Goal: Information Seeking & Learning: Find specific page/section

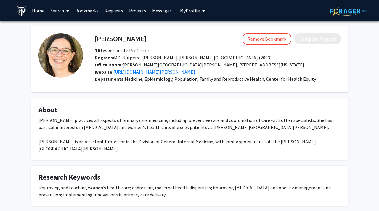
click at [217, 94] on div "[PERSON_NAME] Remove Bookmark Compose Request Titles: Associate Professor Degre…" at bounding box center [190, 179] width 326 height 306
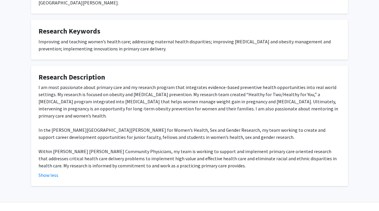
scroll to position [148, 0]
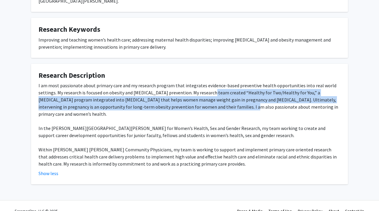
drag, startPoint x: 209, startPoint y: 92, endPoint x: 213, endPoint y: 104, distance: 12.5
click at [213, 104] on div "I am most passionate about primary care and my research program that integrates…" at bounding box center [190, 124] width 302 height 85
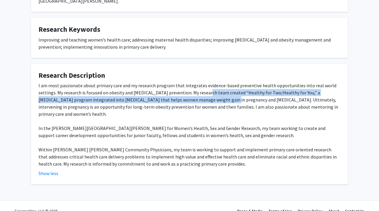
drag, startPoint x: 203, startPoint y: 95, endPoint x: 200, endPoint y: 97, distance: 3.4
click at [202, 98] on div "I am most passionate about primary care and my research program that integrates…" at bounding box center [190, 124] width 302 height 85
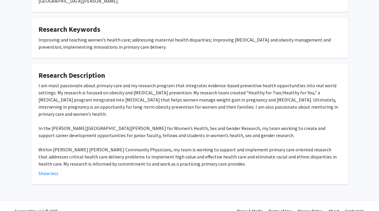
click at [225, 92] on div "I am most passionate about primary care and my research program that integrates…" at bounding box center [190, 124] width 302 height 85
drag, startPoint x: 226, startPoint y: 93, endPoint x: 289, endPoint y: 95, distance: 62.2
click at [289, 95] on div "I am most passionate about primary care and my research program that integrates…" at bounding box center [190, 124] width 302 height 85
copy div "Healthy for Two/Healthy for You"
click at [168, 127] on div "I am most passionate about primary care and my research program that integrates…" at bounding box center [190, 124] width 302 height 85
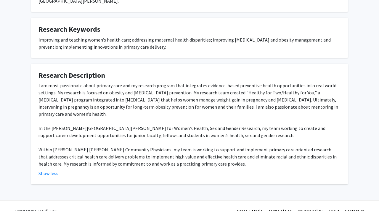
click at [168, 127] on div "I am most passionate about primary care and my research program that integrates…" at bounding box center [190, 124] width 302 height 85
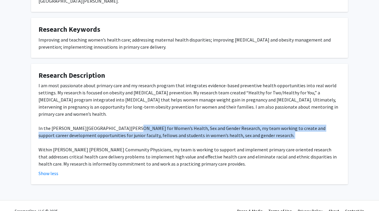
drag, startPoint x: 127, startPoint y: 124, endPoint x: 146, endPoint y: 135, distance: 22.1
click at [146, 135] on div "I am most passionate about primary care and my research program that integrates…" at bounding box center [190, 124] width 302 height 85
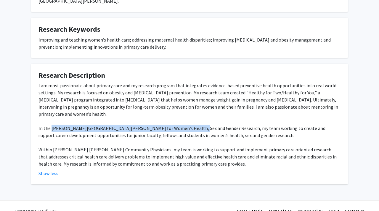
drag, startPoint x: 51, startPoint y: 122, endPoint x: 185, endPoint y: 124, distance: 133.7
click at [185, 124] on div "I am most passionate about primary care and my research program that integrates…" at bounding box center [190, 124] width 302 height 85
copy div "Johns Hopkins Center for Women’s Health, Sex and Gender Research"
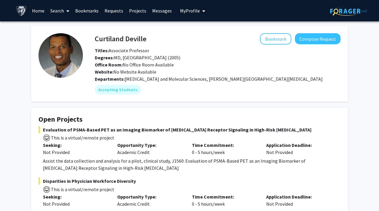
drag, startPoint x: 333, startPoint y: 75, endPoint x: 321, endPoint y: 83, distance: 13.5
click at [321, 82] on div "Curtiland Deville Bookmark Compose Request Titles: Associate Professor Degrees:…" at bounding box center [212, 63] width 258 height 61
click at [322, 81] on div "Departments: Radiation Oncology and Molecular Sciences, Sidney Kimmel Comprehen…" at bounding box center [218, 78] width 246 height 7
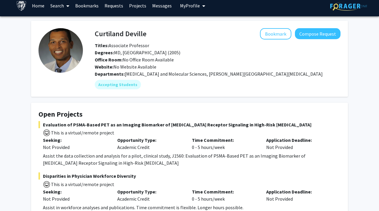
scroll to position [6, 0]
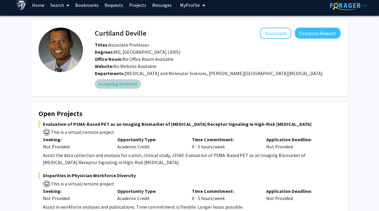
drag, startPoint x: 323, startPoint y: 82, endPoint x: 316, endPoint y: 84, distance: 8.2
click at [316, 84] on div "Accepting Students" at bounding box center [218, 84] width 248 height 12
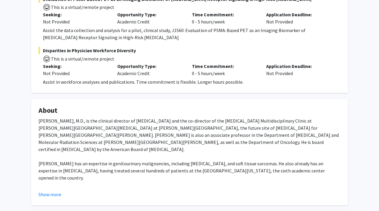
scroll to position [131, 0]
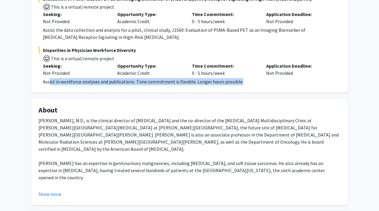
drag, startPoint x: 49, startPoint y: 82, endPoint x: 102, endPoint y: 86, distance: 52.9
click at [102, 86] on fg-card "Open Projects Evaluation of PSMA-Based PET as an Imaging Biomarker of Androgen …" at bounding box center [189, 35] width 317 height 116
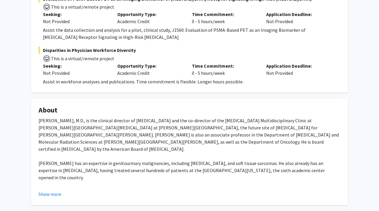
click at [74, 49] on span "Disparities in Physician Workforce Diversity" at bounding box center [190, 50] width 302 height 7
click at [235, 80] on div "Assist in workforce analyses and publications. Time commitment is flexible. Lon…" at bounding box center [192, 81] width 298 height 7
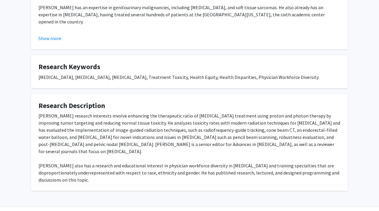
scroll to position [296, 0]
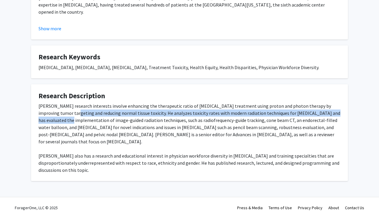
drag, startPoint x: 59, startPoint y: 114, endPoint x: 52, endPoint y: 124, distance: 12.7
click at [52, 124] on div "[PERSON_NAME] research interests involve enhancing the therapeutic ratio of [ME…" at bounding box center [190, 137] width 302 height 71
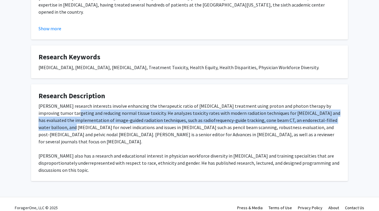
scroll to position [193, 0]
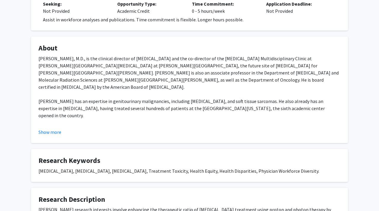
click at [22, 123] on div "Curtiland Deville Bookmark Compose Request Titles: Associate Professor Degrees:…" at bounding box center [189, 66] width 379 height 475
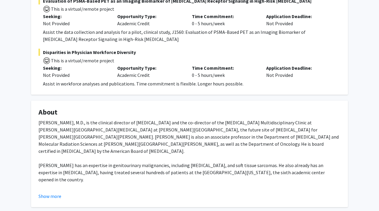
scroll to position [126, 0]
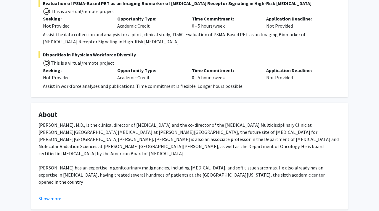
click at [22, 123] on div "Curtiland Deville Bookmark Compose Request Titles: Associate Professor Degrees:…" at bounding box center [189, 132] width 379 height 475
click at [77, 55] on span "Disparities in Physician Workforce Diversity" at bounding box center [190, 54] width 302 height 7
click at [50, 62] on span "This is a virtual/remote project" at bounding box center [82, 63] width 64 height 6
click at [66, 80] on div "Not Provided" at bounding box center [75, 77] width 65 height 7
drag, startPoint x: 73, startPoint y: 79, endPoint x: 52, endPoint y: 79, distance: 21.9
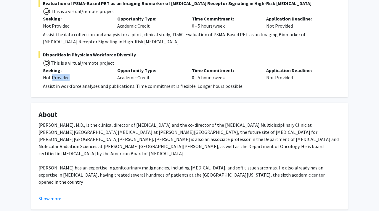
click at [52, 79] on div "Not Provided" at bounding box center [75, 77] width 65 height 7
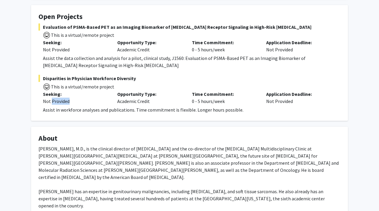
scroll to position [86, 0]
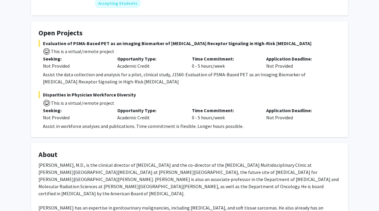
click at [28, 80] on div "Curtiland Deville Bookmark Compose Request Titles: Associate Professor Degrees:…" at bounding box center [190, 165] width 326 height 451
drag, startPoint x: 28, startPoint y: 80, endPoint x: 20, endPoint y: 91, distance: 13.6
click at [20, 91] on div "Curtiland Deville Bookmark Compose Request Titles: Associate Professor Degrees:…" at bounding box center [189, 172] width 379 height 475
click at [42, 96] on span "Disparities in Physician Workforce Diversity" at bounding box center [190, 94] width 302 height 7
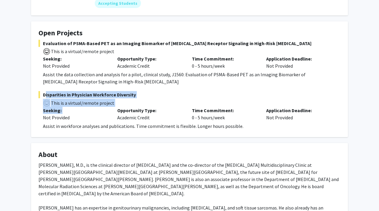
drag, startPoint x: 42, startPoint y: 96, endPoint x: 71, endPoint y: 111, distance: 32.2
click at [70, 111] on div "Disparities in Physician Workforce Diversity This is a virtual/remote project S…" at bounding box center [190, 110] width 302 height 39
click at [33, 117] on fg-card "Open Projects Evaluation of PSMA-Based PET as an Imaging Biomarker of Androgen …" at bounding box center [189, 79] width 317 height 116
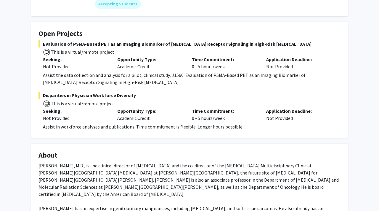
scroll to position [0, 0]
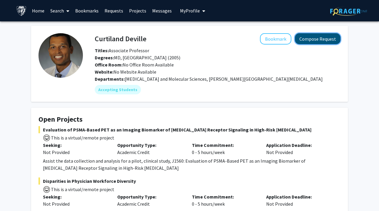
click at [310, 36] on button "Compose Request" at bounding box center [318, 38] width 46 height 11
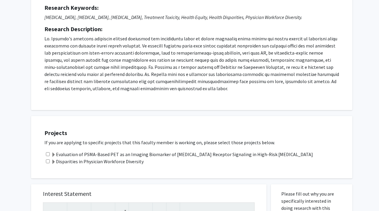
scroll to position [74, 0]
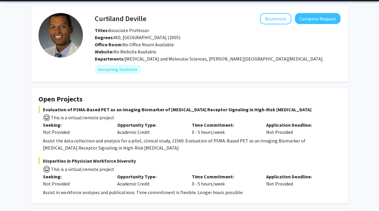
scroll to position [26, 0]
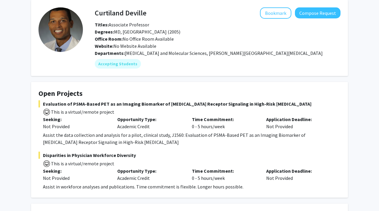
click at [129, 61] on mat-chip "Accepting Students" at bounding box center [118, 63] width 46 height 9
click at [309, 15] on button "Compose Request" at bounding box center [318, 12] width 46 height 11
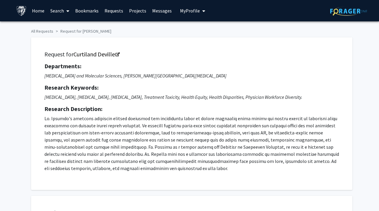
click at [127, 50] on div "Request for Curtiland Deville Departments: Radiation Oncology and Molecular Sci…" at bounding box center [192, 114] width 307 height 138
click at [121, 53] on h5 "Request for Curtiland Deville" at bounding box center [191, 54] width 295 height 7
click at [116, 52] on link "Curtiland Deville" at bounding box center [96, 53] width 46 height 7
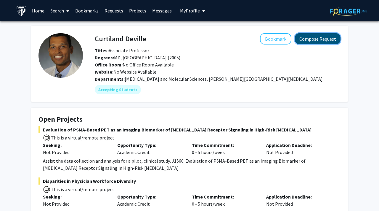
click at [309, 39] on button "Compose Request" at bounding box center [318, 38] width 46 height 11
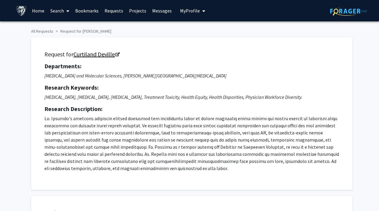
click at [85, 56] on link "Curtiland Deville" at bounding box center [96, 53] width 46 height 7
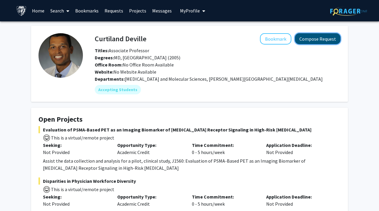
click at [316, 44] on button "Compose Request" at bounding box center [318, 38] width 46 height 11
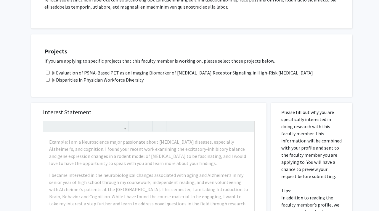
scroll to position [172, 0]
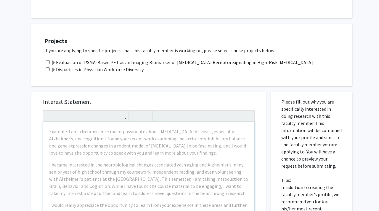
click at [47, 69] on input "checkbox" at bounding box center [48, 69] width 4 height 4
checkbox input "true"
click at [53, 69] on span at bounding box center [53, 70] width 5 height 5
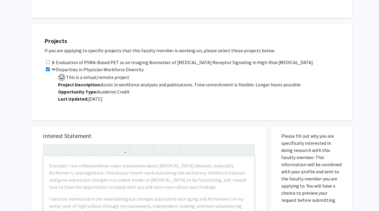
click at [53, 69] on span at bounding box center [53, 70] width 5 height 5
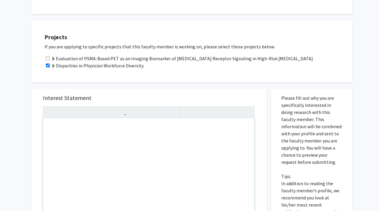
scroll to position [175, 0]
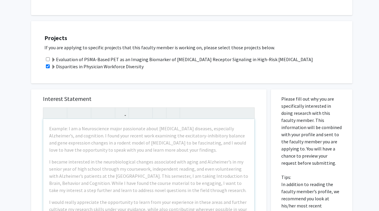
drag, startPoint x: 146, startPoint y: 65, endPoint x: 57, endPoint y: 63, distance: 89.2
click at [57, 63] on div "Disparities in Physician Workforce Diversity" at bounding box center [195, 66] width 302 height 7
copy label "Disparities in Physician Workforce Diversity"
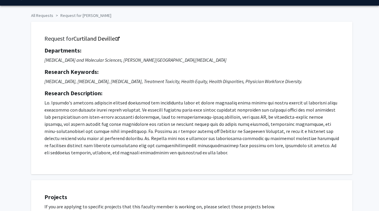
scroll to position [0, 0]
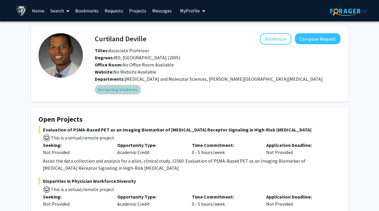
click at [126, 90] on mat-chip "Accepting Students" at bounding box center [118, 89] width 46 height 9
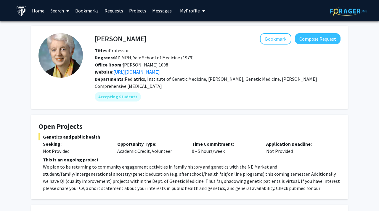
drag, startPoint x: 296, startPoint y: 109, endPoint x: 288, endPoint y: 117, distance: 11.9
click at [288, 117] on fg-card "Open Projects Genetics and public health Seeking: Not Provided Opportunity Type…" at bounding box center [189, 157] width 317 height 84
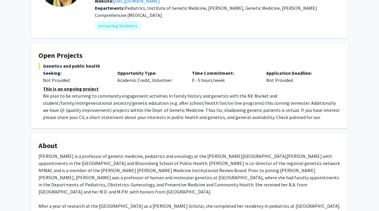
scroll to position [79, 0]
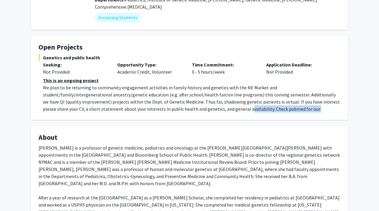
drag, startPoint x: 190, startPoint y: 108, endPoint x: 179, endPoint y: 119, distance: 14.9
click at [180, 119] on fg-card "Open Projects Genetics and public health Seeking: Not Provided Opportunity Type…" at bounding box center [189, 78] width 317 height 84
click at [179, 119] on fg-card "Open Projects Genetics and public health Seeking: Not Provided Opportunity Type…" at bounding box center [189, 78] width 317 height 84
click at [187, 108] on p "We plan to be returning to community engagement activities in family history an…" at bounding box center [192, 102] width 298 height 36
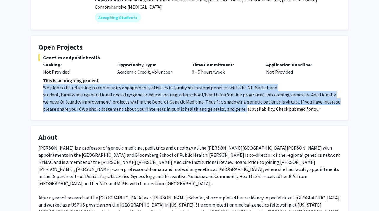
drag, startPoint x: 183, startPoint y: 83, endPoint x: 183, endPoint y: 107, distance: 24.0
click at [183, 107] on div "This is an ongoing project We plan to be returning to community engagement acti…" at bounding box center [192, 98] width 298 height 43
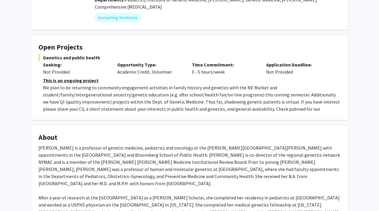
click at [188, 109] on p "We plan to be returning to community engagement activities in family history an…" at bounding box center [192, 102] width 298 height 36
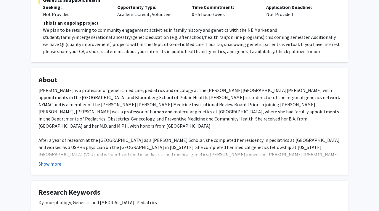
click at [51, 163] on button "Show more" at bounding box center [50, 163] width 23 height 7
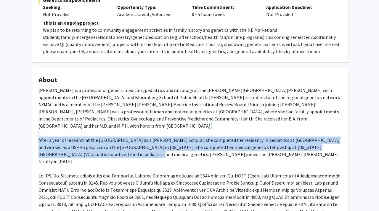
drag, startPoint x: 109, startPoint y: 122, endPoint x: 109, endPoint y: 145, distance: 22.5
click at [109, 145] on div "Dr. Joann Bodurtha is a professor of genetic medicine, pediatrics and oncology …" at bounding box center [190, 161] width 302 height 149
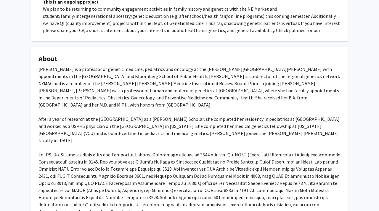
scroll to position [159, 0]
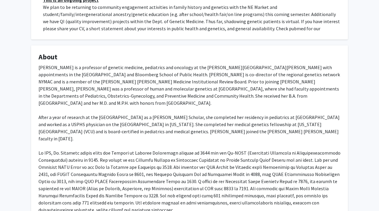
drag, startPoint x: 99, startPoint y: 117, endPoint x: 98, endPoint y: 130, distance: 12.5
click at [98, 130] on div "Dr. Joann Bodurtha is a professor of genetic medicine, pediatrics and oncology …" at bounding box center [190, 138] width 302 height 149
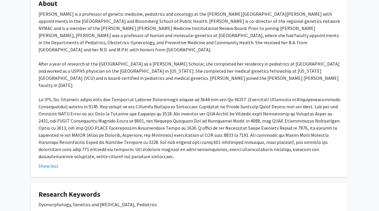
scroll to position [213, 0]
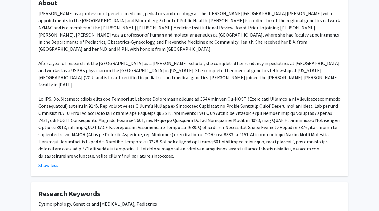
click at [98, 130] on div "Dr. Joann Bodurtha is a professor of genetic medicine, pediatrics and oncology …" at bounding box center [190, 84] width 302 height 149
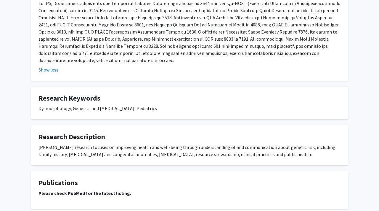
scroll to position [309, 0]
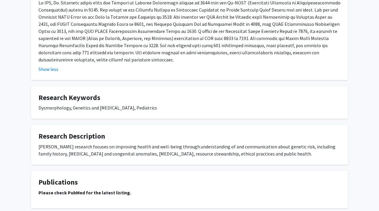
drag, startPoint x: 122, startPoint y: 135, endPoint x: 136, endPoint y: 150, distance: 20.6
click at [136, 150] on fg-card "Research Description Dr. Bodurtha’s research focuses on improving health and we…" at bounding box center [189, 144] width 317 height 40
click at [142, 149] on div "Dr. Bodurtha’s research focuses on improving health and well-being through unde…" at bounding box center [190, 150] width 302 height 14
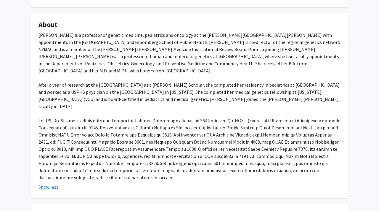
scroll to position [192, 0]
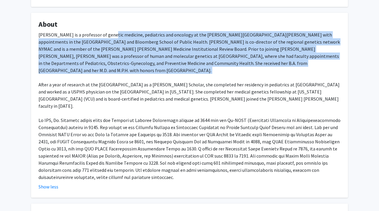
drag, startPoint x: 109, startPoint y: 37, endPoint x: 114, endPoint y: 69, distance: 32.7
click at [114, 69] on div "Dr. Joann Bodurtha is a professor of genetic medicine, pediatrics and oncology …" at bounding box center [190, 105] width 302 height 149
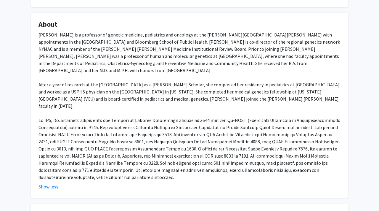
click at [117, 85] on div "Dr. Joann Bodurtha is a professor of genetic medicine, pediatrics and oncology …" at bounding box center [190, 105] width 302 height 149
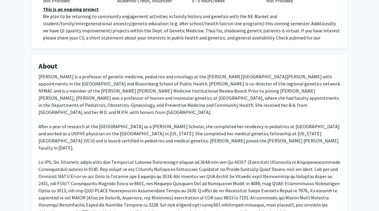
scroll to position [109, 0]
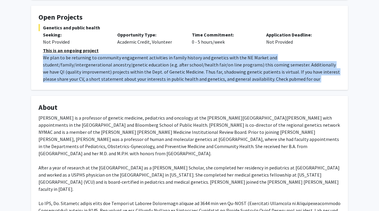
drag, startPoint x: 42, startPoint y: 58, endPoint x: 73, endPoint y: 84, distance: 40.0
click at [73, 84] on fg-card "Open Projects Genetics and public health Seeking: Not Provided Opportunity Type…" at bounding box center [189, 48] width 317 height 84
click at [89, 83] on fg-card "Open Projects Genetics and public health Seeking: Not Provided Opportunity Type…" at bounding box center [189, 48] width 317 height 84
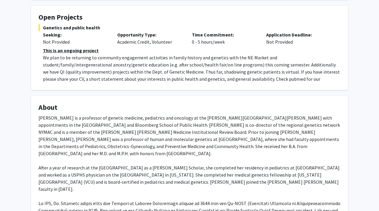
click at [89, 83] on fg-card "Open Projects Genetics and public health Seeking: Not Provided Opportunity Type…" at bounding box center [189, 48] width 317 height 84
click at [87, 76] on p "We plan to be returning to community engagement activities in family history an…" at bounding box center [192, 72] width 298 height 36
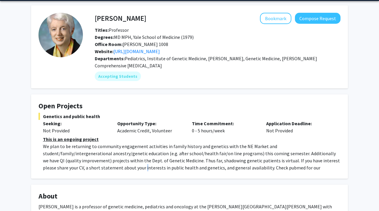
scroll to position [19, 0]
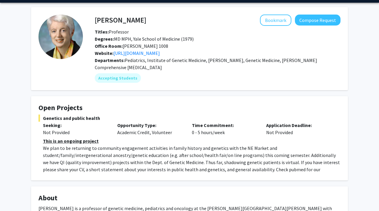
click at [111, 126] on div "Seeking: Not Provided" at bounding box center [76, 129] width 74 height 14
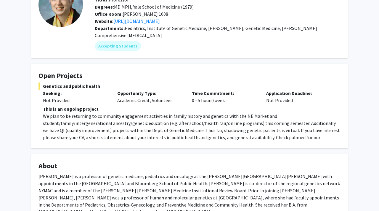
scroll to position [62, 0]
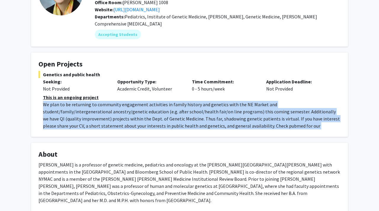
drag, startPoint x: 38, startPoint y: 106, endPoint x: 342, endPoint y: 122, distance: 304.2
click at [342, 122] on fg-card "Open Projects Genetics and public health Seeking: Not Provided Opportunity Type…" at bounding box center [189, 94] width 317 height 84
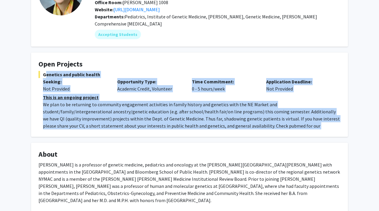
drag, startPoint x: 43, startPoint y: 73, endPoint x: 336, endPoint y: 126, distance: 297.5
click at [336, 126] on div "Genetics and public health Seeking: Not Provided Opportunity Type: Academic Cre…" at bounding box center [190, 100] width 302 height 58
copy div "Genetics and public health Seeking: Not Provided Opportunity Type: Academic Cre…"
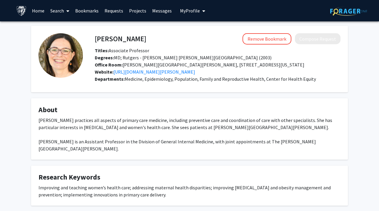
click at [60, 11] on link "Search" at bounding box center [59, 10] width 25 height 21
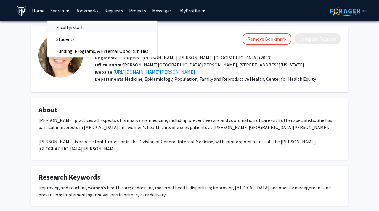
click at [65, 27] on span "Faculty/Staff" at bounding box center [69, 27] width 44 height 12
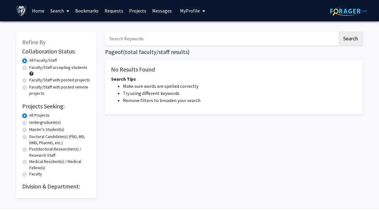
click at [125, 42] on input "Search Keywords" at bounding box center [221, 39] width 233 height 14
paste input "[PERSON_NAME]"
click at [355, 39] on button "Search" at bounding box center [351, 39] width 24 height 14
click at [372, 60] on div "Refine By Collaboration Status: Collaboration Status All Faculty/Staff Collabor…" at bounding box center [189, 116] width 379 height 190
click at [338, 39] on span "Search" at bounding box center [350, 39] width 25 height 14
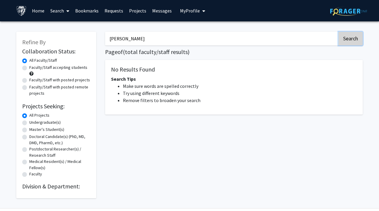
click at [346, 36] on button "Search" at bounding box center [351, 39] width 24 height 14
drag, startPoint x: 151, startPoint y: 42, endPoint x: 81, endPoint y: 42, distance: 69.6
click at [81, 42] on div "Refine By Collaboration Status: Collaboration Status All Faculty/Staff Collabor…" at bounding box center [190, 112] width 356 height 172
drag, startPoint x: 209, startPoint y: 39, endPoint x: 103, endPoint y: 38, distance: 105.8
click at [103, 38] on div "[PERSON_NAME] Search Page of ( total faculty/staff results) No Results Found Se…" at bounding box center [234, 112] width 267 height 172
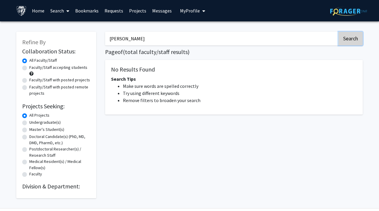
click at [352, 35] on button "Search" at bounding box center [351, 39] width 24 height 14
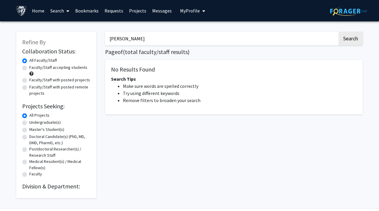
click at [196, 32] on input "[PERSON_NAME]" at bounding box center [221, 39] width 233 height 14
click at [192, 36] on input "[PERSON_NAME]" at bounding box center [221, 39] width 233 height 14
type input "[PERSON_NAME]"
click at [339, 32] on button "Search" at bounding box center [351, 39] width 24 height 14
